Goal: Task Accomplishment & Management: Complete application form

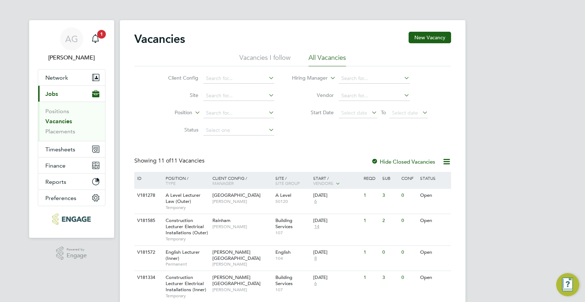
click at [62, 124] on link "Vacancies" at bounding box center [58, 121] width 27 height 7
click at [62, 123] on link "Vacancies" at bounding box center [58, 121] width 27 height 7
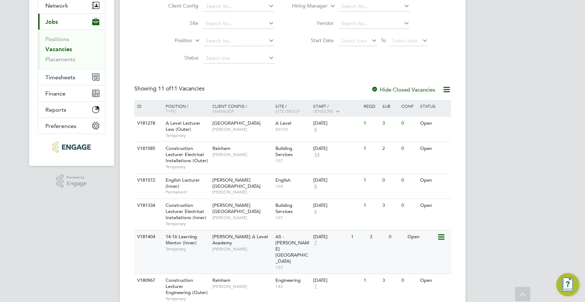
scroll to position [108, 0]
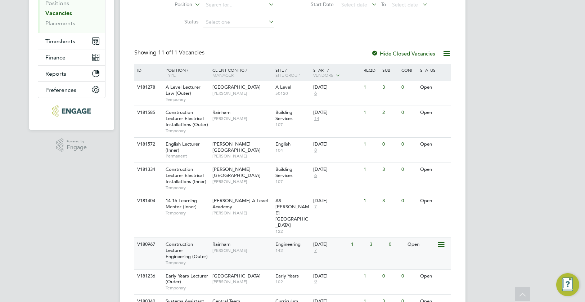
click at [189, 238] on div "Construction Lecturer Engineering (Outer) Temporary" at bounding box center [185, 253] width 50 height 31
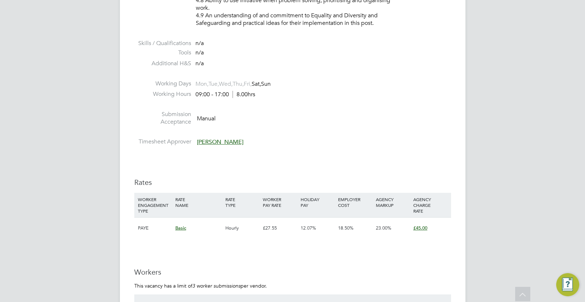
scroll to position [1152, 0]
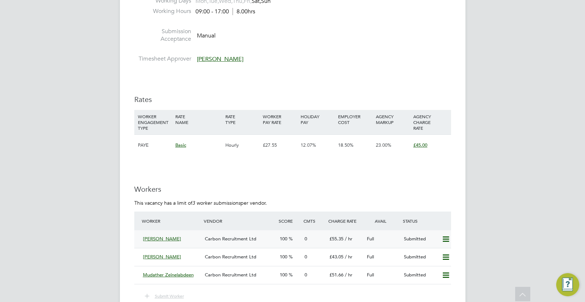
click at [445, 241] on icon at bounding box center [445, 239] width 9 height 6
click at [444, 252] on li "Remove" at bounding box center [436, 254] width 28 height 10
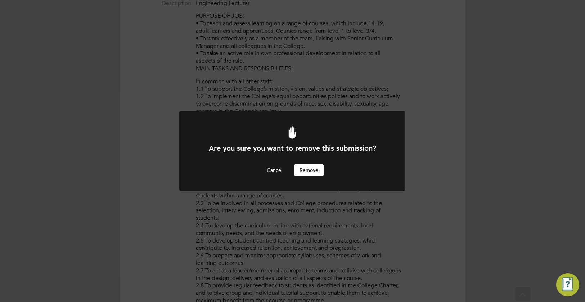
scroll to position [0, 0]
click at [315, 172] on button "Remove" at bounding box center [309, 170] width 30 height 12
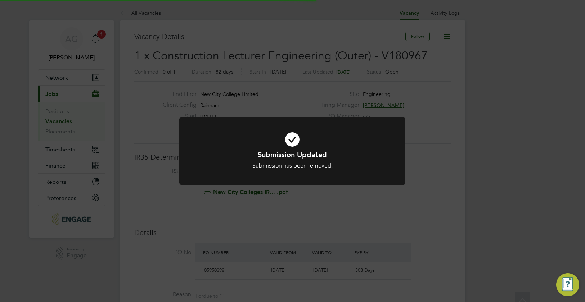
scroll to position [21, 50]
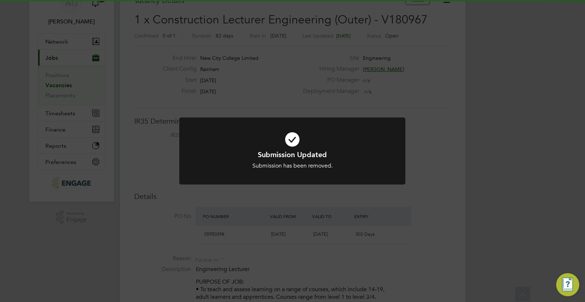
click at [301, 195] on div "Submission Updated Submission has been removed. Cancel Okay" at bounding box center [292, 151] width 585 height 302
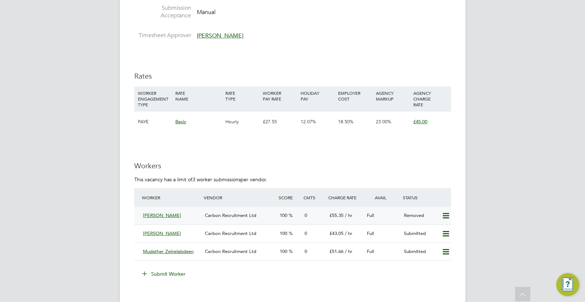
scroll to position [1188, 0]
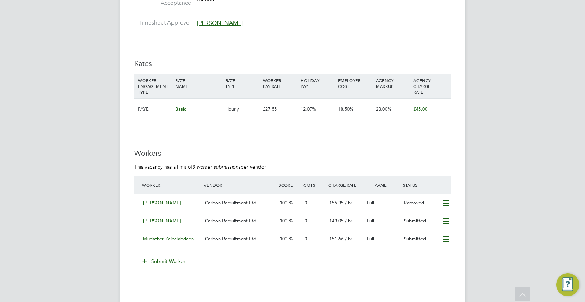
click at [147, 259] on icon at bounding box center [144, 260] width 5 height 5
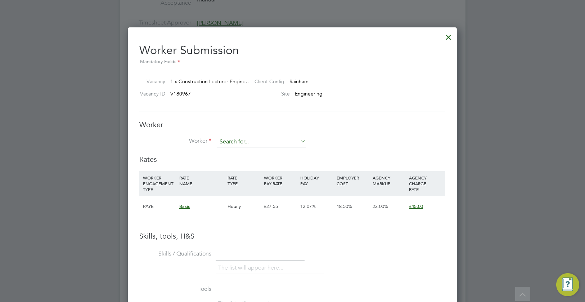
click at [234, 142] on input at bounding box center [261, 141] width 89 height 11
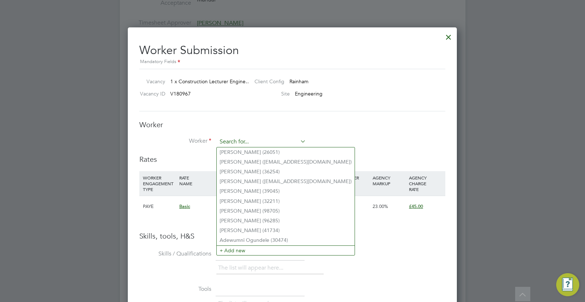
paste input "- Delivered Level 2 d. Tech Mechanical Engineering courses remotely and in pers…"
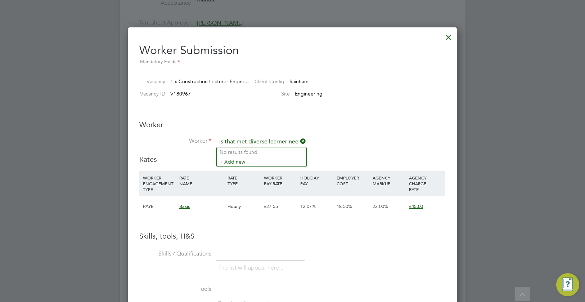
type input "- Delivered Level 2 d. Tech Mechanical Engineering courses remotely and in pers…"
paste input "agbadegbe@gmail.com"
type input "agbadegbe@gmail.com"
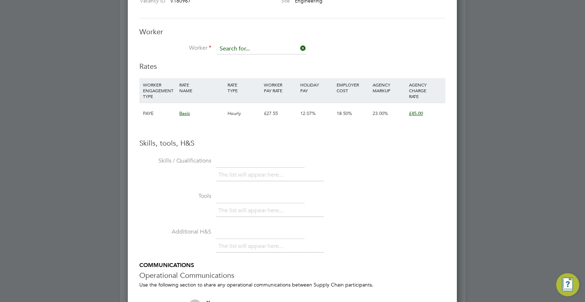
click at [239, 51] on input at bounding box center [261, 49] width 89 height 11
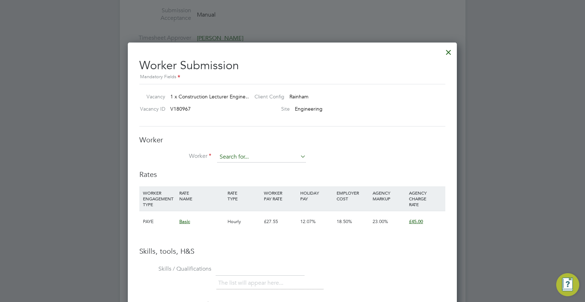
paste input "agbadegbe@gmail.com"
type input "agbadegbe@gmail.com"
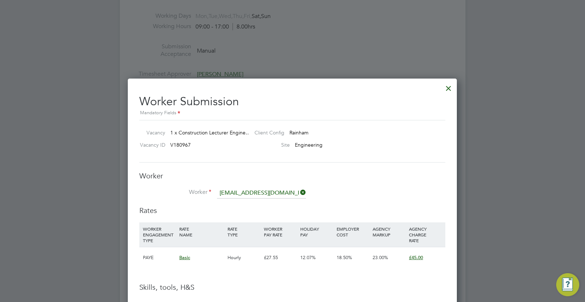
click at [451, 87] on div at bounding box center [448, 86] width 13 height 13
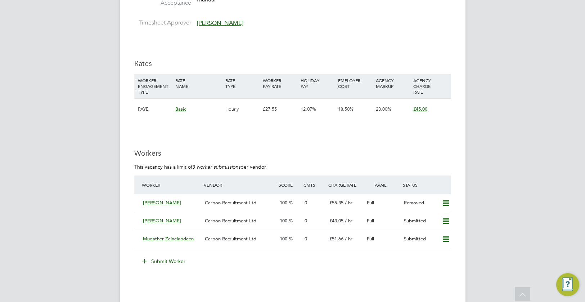
click at [145, 261] on icon at bounding box center [144, 260] width 5 height 5
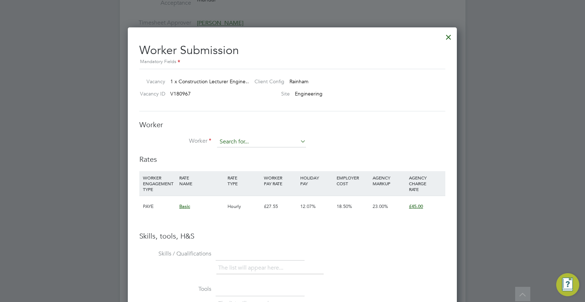
click at [239, 144] on input at bounding box center [261, 141] width 89 height 11
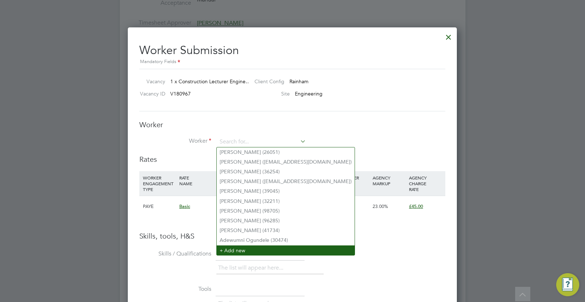
click at [244, 251] on li "+ Add new" at bounding box center [286, 250] width 138 height 10
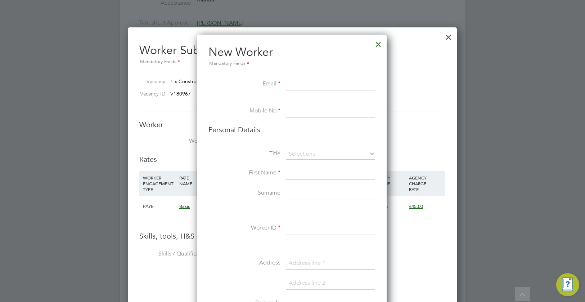
paste input "agbadegbe@gmail.com"
drag, startPoint x: 358, startPoint y: 85, endPoint x: 282, endPoint y: 84, distance: 76.7
click at [282, 84] on li "Email agbadegbe@gmail.com" at bounding box center [291, 88] width 167 height 20
paste input "nush0410"
type input "nush0410@gmail.com"
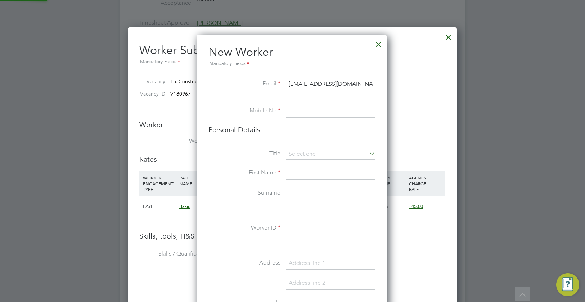
drag, startPoint x: 304, startPoint y: 120, endPoint x: 306, endPoint y: 114, distance: 6.2
paste input "07860848570"
type input "07860848570"
click at [313, 158] on input at bounding box center [330, 154] width 89 height 11
drag, startPoint x: 315, startPoint y: 171, endPoint x: 317, endPoint y: 163, distance: 7.8
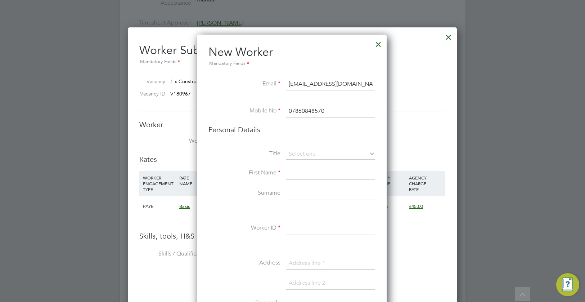
click at [314, 171] on input at bounding box center [330, 173] width 89 height 13
type input "Anusha"
click at [301, 222] on input at bounding box center [330, 228] width 89 height 13
paste input "16291"
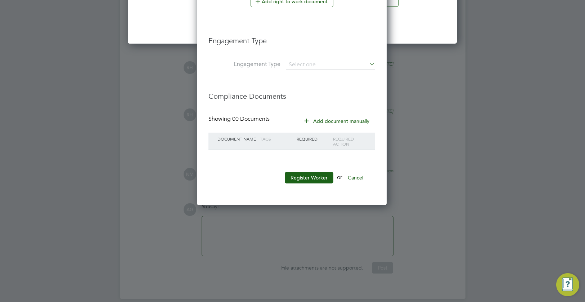
scroll to position [1627, 0]
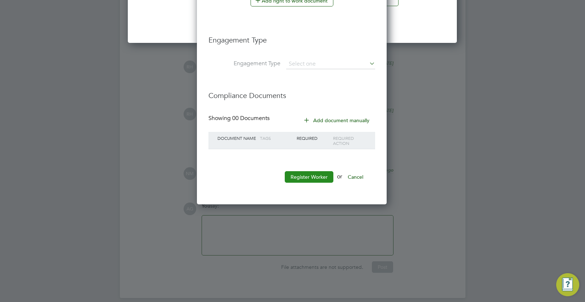
type input "16291"
click at [297, 176] on button "Register Worker" at bounding box center [309, 177] width 49 height 12
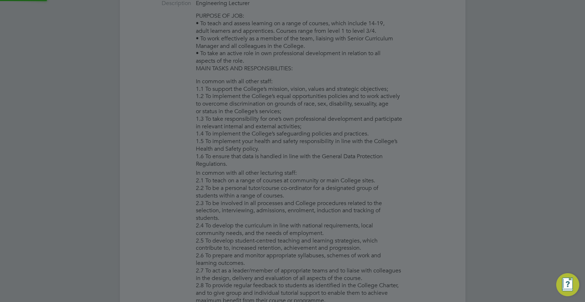
scroll to position [0, 0]
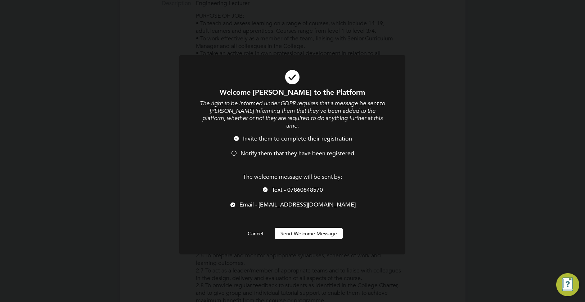
click at [295, 217] on div "Welcome Anusha to the Platform The right to be informed under GDPR requires tha…" at bounding box center [292, 163] width 187 height 152
click at [293, 228] on button "Send Welcome Message" at bounding box center [309, 234] width 68 height 12
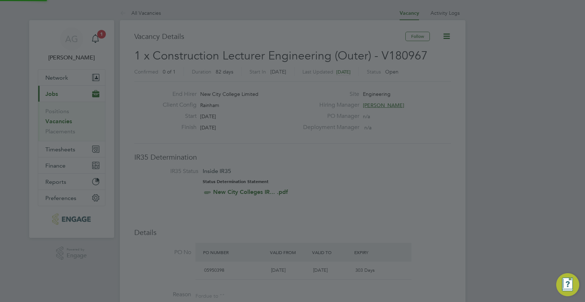
scroll to position [302, 0]
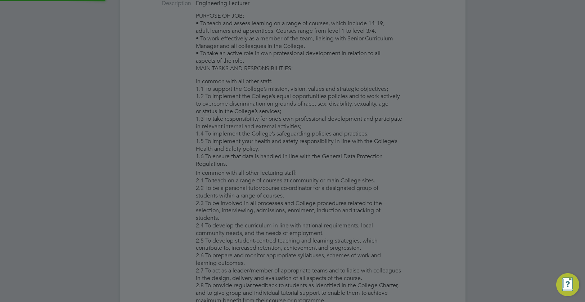
type input "Anusha (16291)"
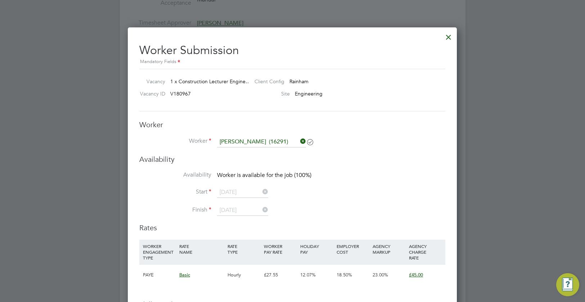
scroll to position [1296, 0]
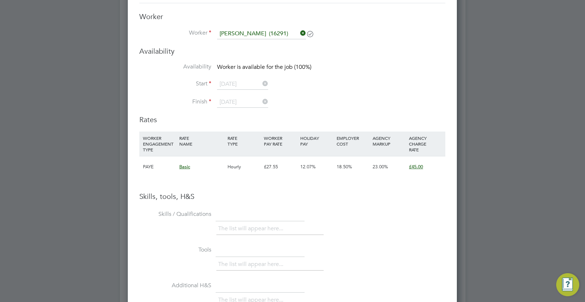
click at [299, 85] on li "Start 29 Sep 2025" at bounding box center [292, 88] width 306 height 18
click at [246, 77] on li "Availability Worker is available for the job (100%)" at bounding box center [292, 71] width 306 height 16
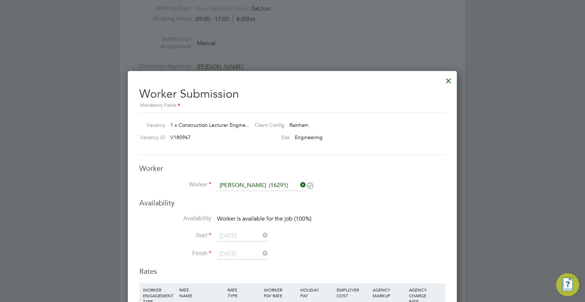
scroll to position [1116, 0]
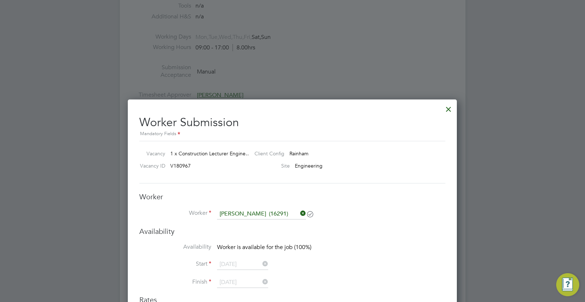
click at [451, 107] on div at bounding box center [448, 107] width 13 height 13
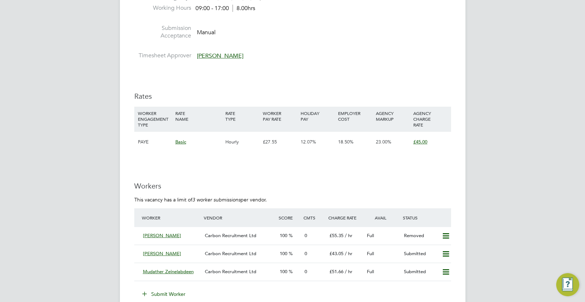
scroll to position [1188, 0]
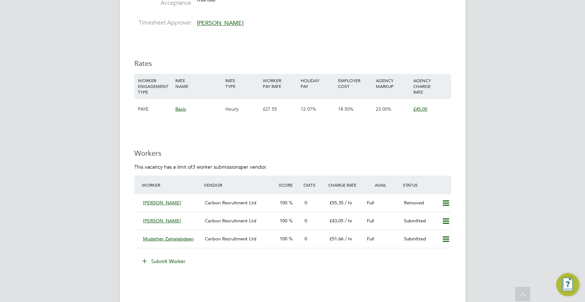
click at [146, 260] on icon at bounding box center [144, 260] width 5 height 5
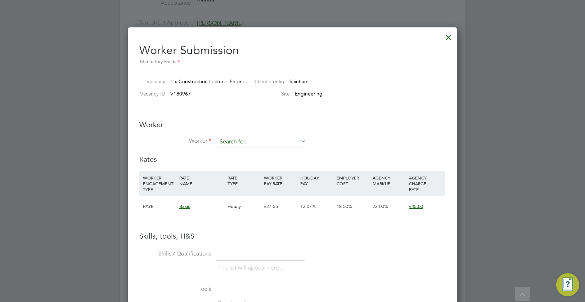
click at [247, 138] on input at bounding box center [261, 141] width 89 height 11
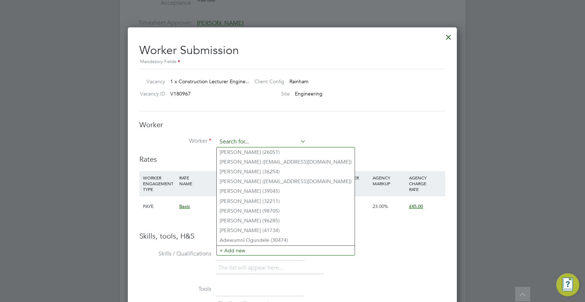
paste input "16291"
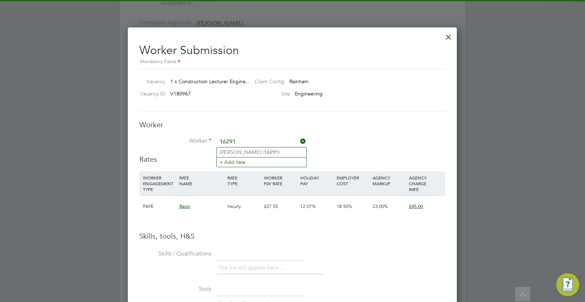
click at [251, 145] on input "16291" at bounding box center [261, 141] width 89 height 11
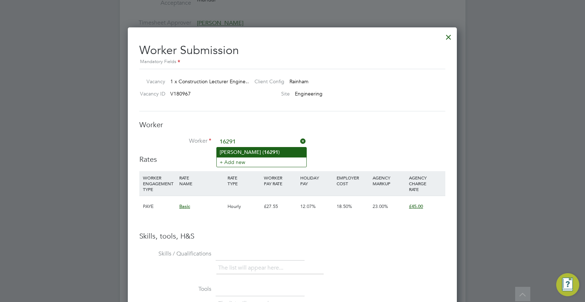
click at [264, 151] on b "16291" at bounding box center [271, 152] width 14 height 6
type input "Anusha (16291)"
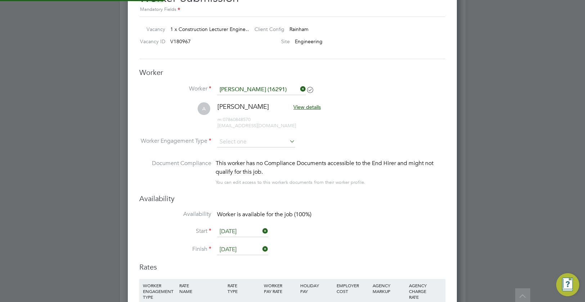
scroll to position [4, 4]
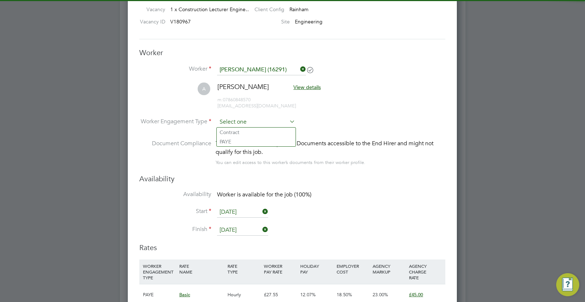
click at [244, 123] on input at bounding box center [256, 122] width 78 height 11
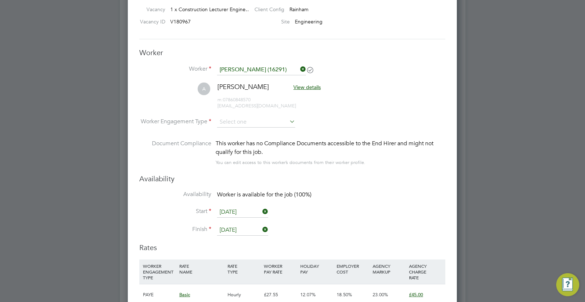
click at [244, 132] on li "Contract" at bounding box center [256, 131] width 79 height 9
type input "Contract"
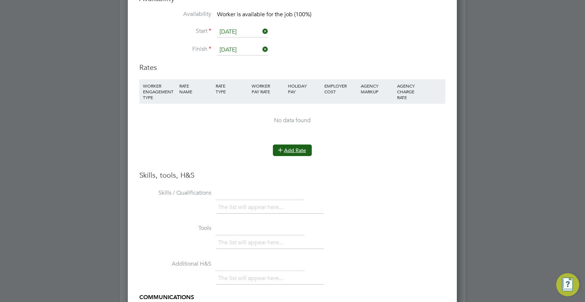
click at [281, 150] on icon at bounding box center [280, 149] width 5 height 5
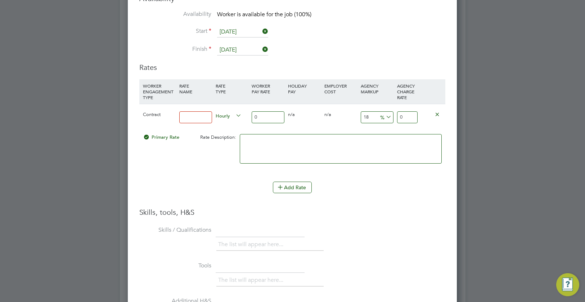
click at [185, 117] on input at bounding box center [195, 117] width 33 height 12
type input "basic"
drag, startPoint x: 268, startPoint y: 114, endPoint x: 229, endPoint y: 115, distance: 39.6
click at [230, 115] on div "Contract basic Hourly 0 0 n/a 0 n/a 18 0 % 0" at bounding box center [292, 117] width 306 height 27
type input "4"
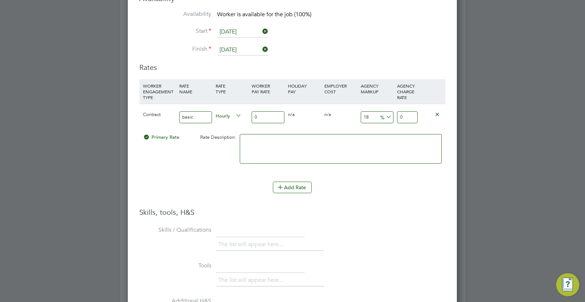
type input "4.72"
type input "44"
type input "51.92"
type input "44"
drag, startPoint x: 365, startPoint y: 114, endPoint x: 372, endPoint y: 116, distance: 6.9
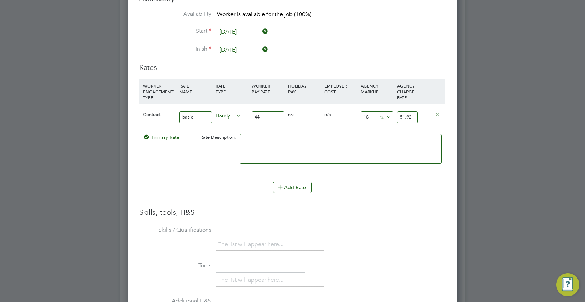
click at [372, 116] on input "18" at bounding box center [377, 117] width 33 height 12
type input "1"
type input "44.44"
type input "2"
type input "44.88"
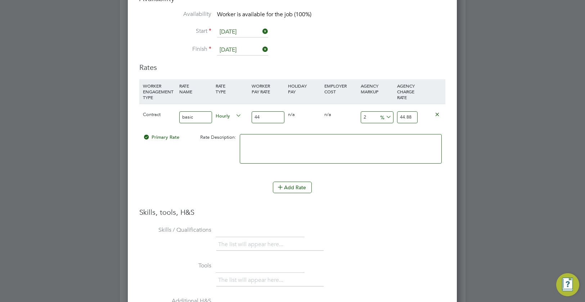
type input "23"
type input "54.12"
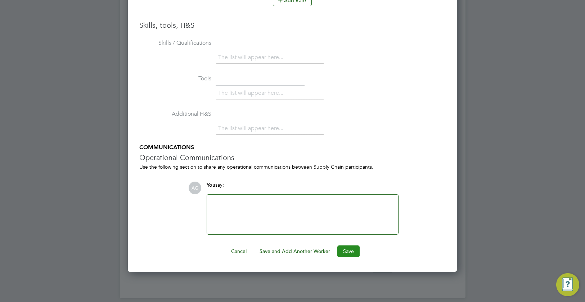
type input "23"
click at [352, 255] on button "Save" at bounding box center [348, 251] width 22 height 12
